Goal: Information Seeking & Learning: Learn about a topic

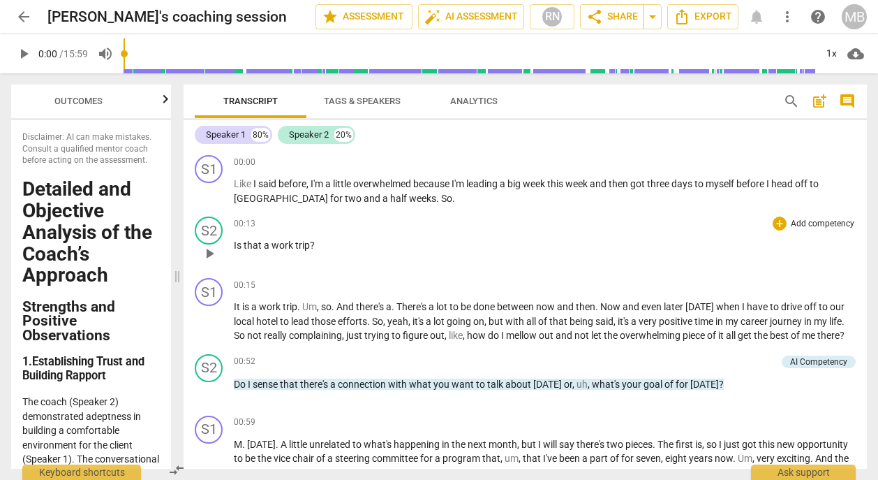
click at [534, 250] on p "Is that a work trip ?" at bounding box center [545, 245] width 622 height 15
drag, startPoint x: 860, startPoint y: 161, endPoint x: 855, endPoint y: 192, distance: 31.8
click at [855, 192] on div "S1 play_arrow pause 00:00 + Add competency keyboard_arrow_right Like I said bef…" at bounding box center [525, 179] width 683 height 61
drag, startPoint x: 861, startPoint y: 168, endPoint x: 861, endPoint y: 179, distance: 11.2
click at [861, 179] on div "S1 play_arrow pause 00:00 + Add competency keyboard_arrow_right Like I said bef…" at bounding box center [525, 179] width 683 height 61
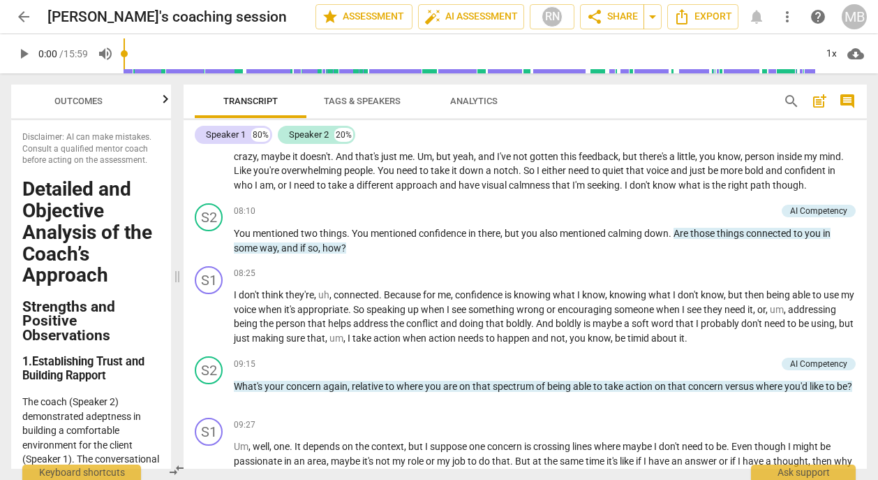
scroll to position [2033, 0]
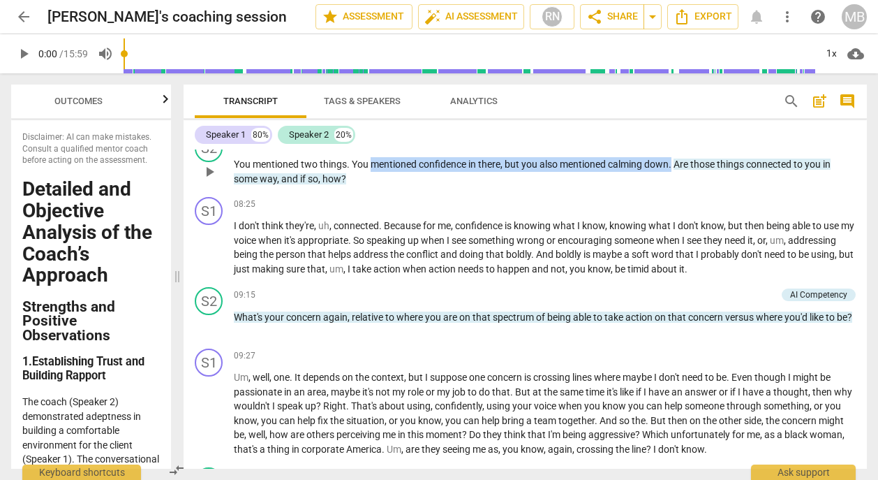
drag, startPoint x: 371, startPoint y: 198, endPoint x: 673, endPoint y: 197, distance: 302.3
click at [673, 186] on p "You mentioned two things . You mentioned confidence in there , but you also men…" at bounding box center [545, 171] width 622 height 29
copy p "mentioned confidence in there , but you also mentioned calming down"
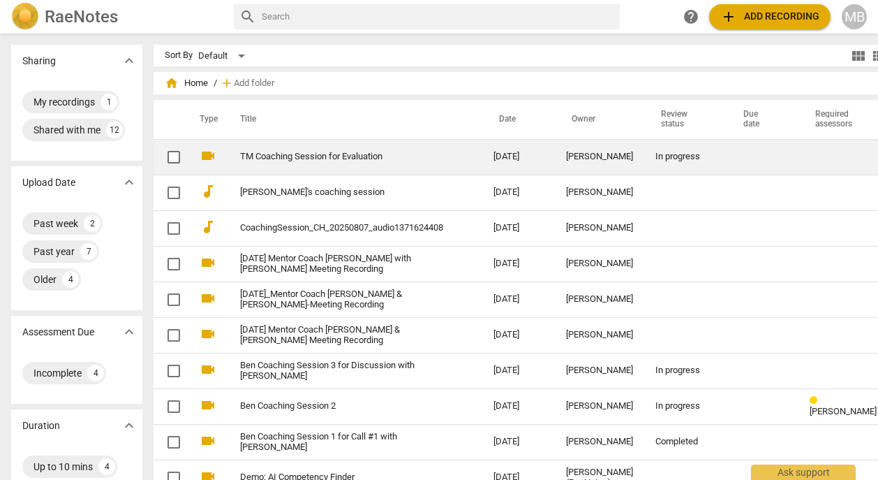
click at [291, 160] on link "TM Coaching Session for Evaluation" at bounding box center [341, 156] width 203 height 10
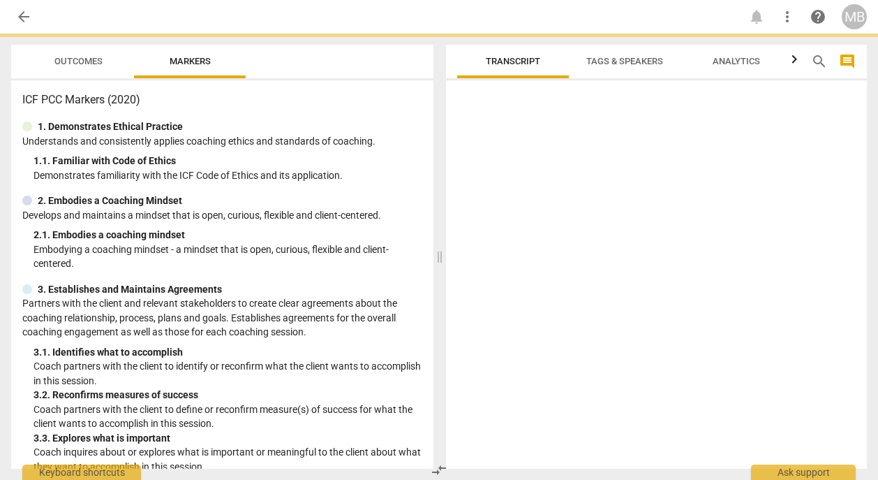
click at [291, 160] on div "1. 1. Familiar with Code of Ethics" at bounding box center [228, 161] width 389 height 15
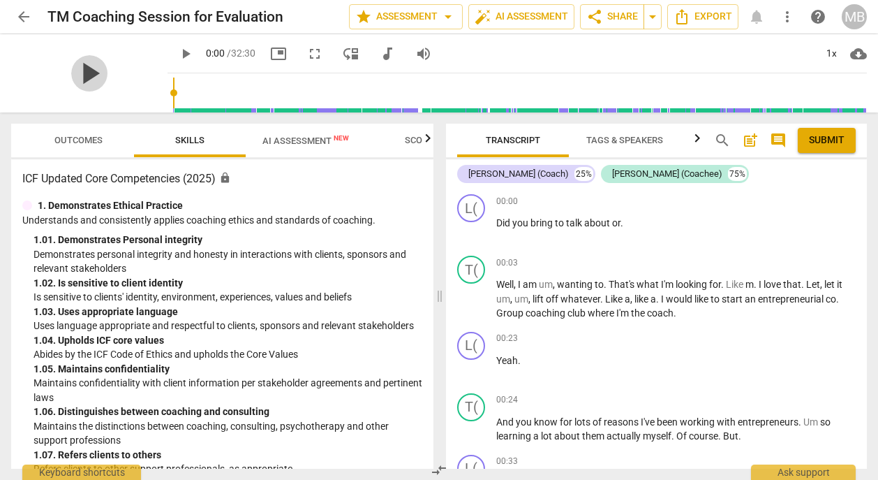
click at [80, 70] on span "play_arrow" at bounding box center [89, 73] width 36 height 36
click at [79, 66] on span "pause" at bounding box center [89, 73] width 36 height 36
type input "3"
